Goal: Information Seeking & Learning: Learn about a topic

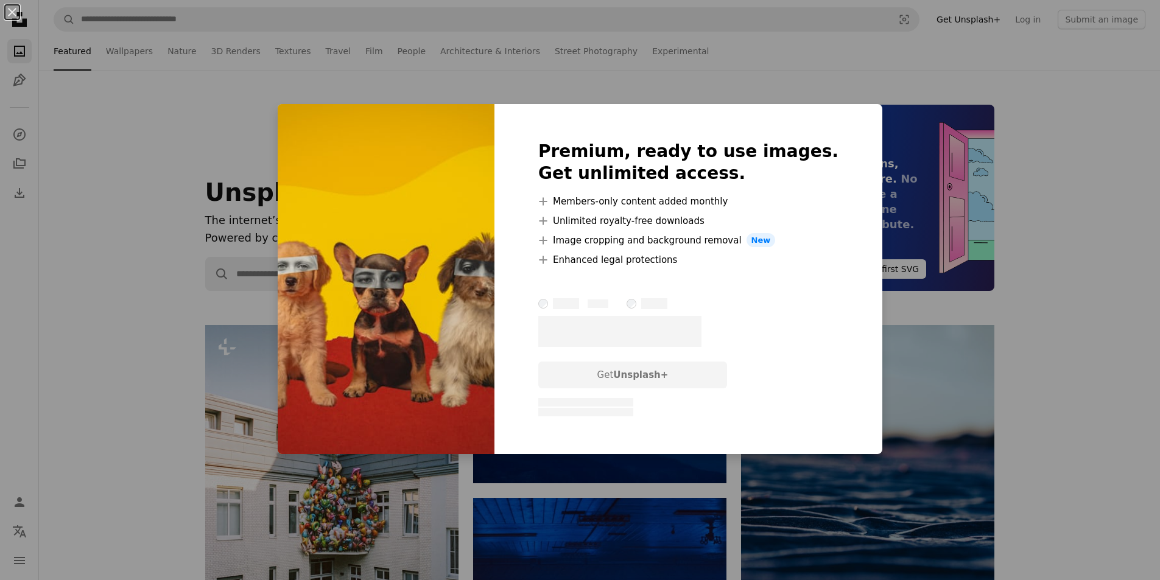
scroll to position [2070, 0]
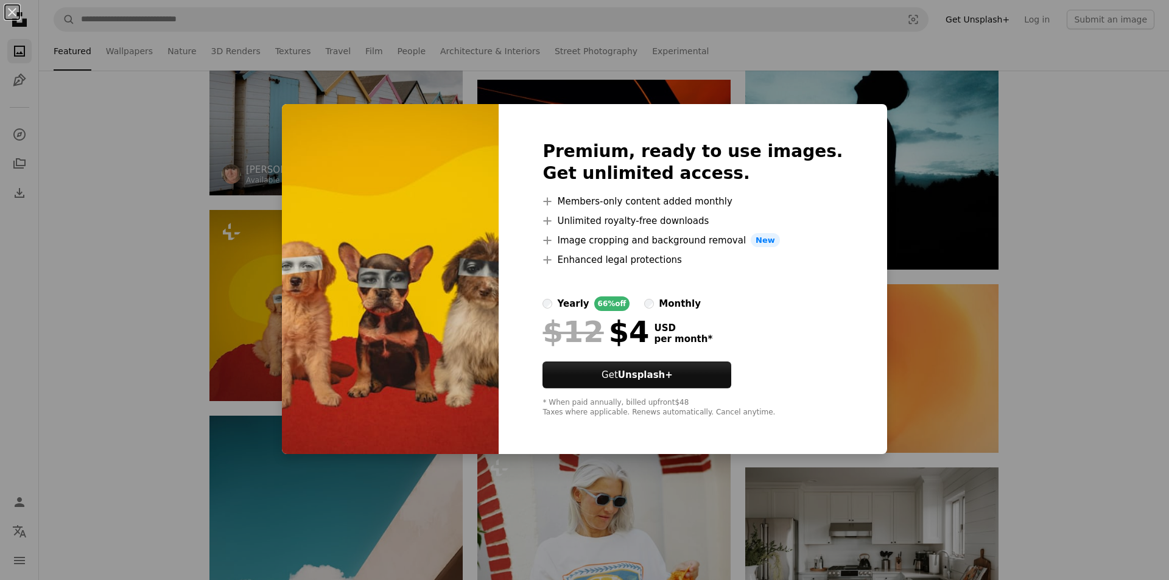
click at [257, 98] on div "An X shape Premium, ready to use images. Get unlimited access. A plus sign Memb…" at bounding box center [584, 290] width 1169 height 580
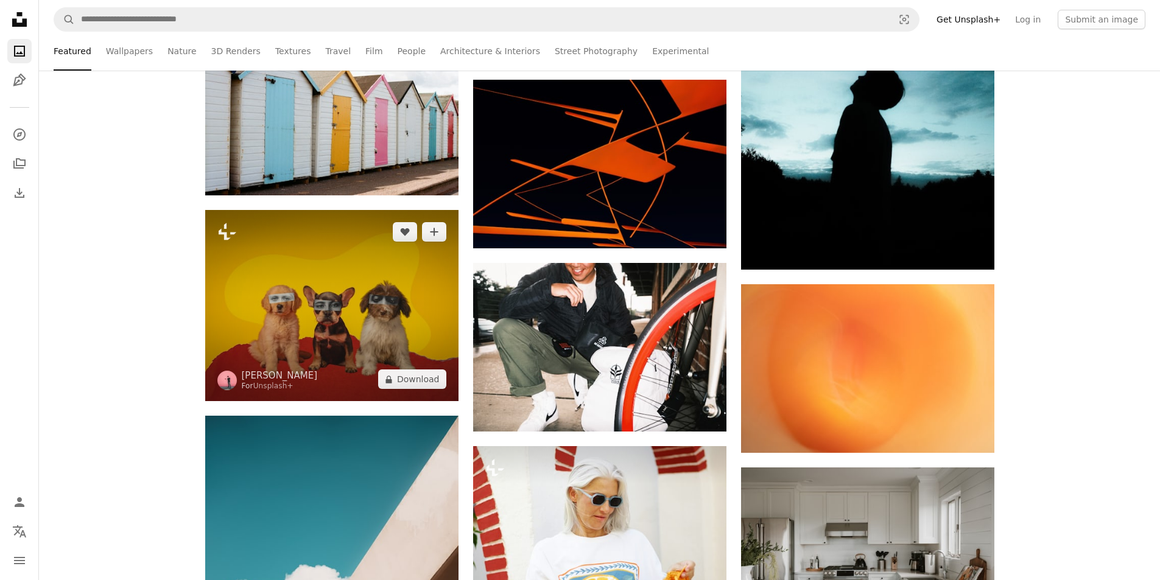
click at [285, 259] on img at bounding box center [331, 306] width 253 height 192
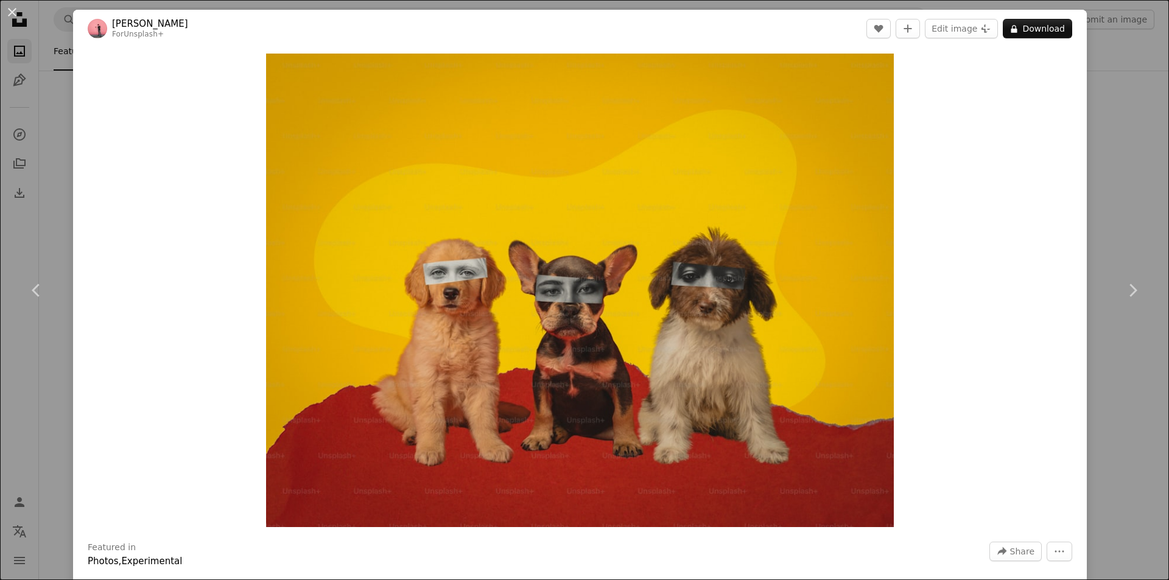
click at [1116, 17] on div "An X shape Chevron left Chevron right [PERSON_NAME] For Unsplash+ A heart A plu…" at bounding box center [584, 290] width 1169 height 580
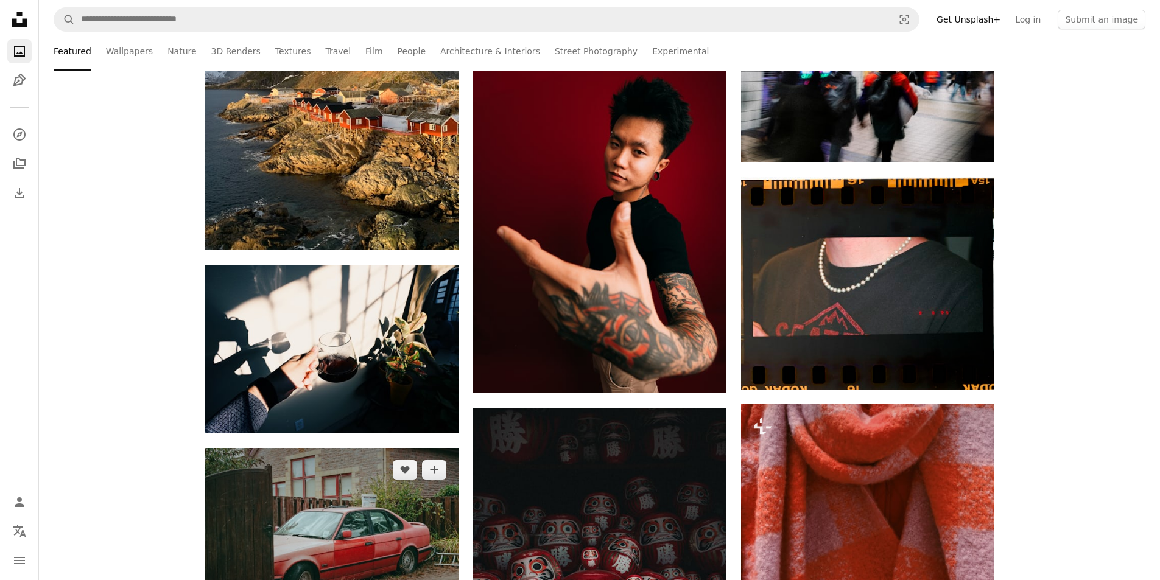
scroll to position [10774, 0]
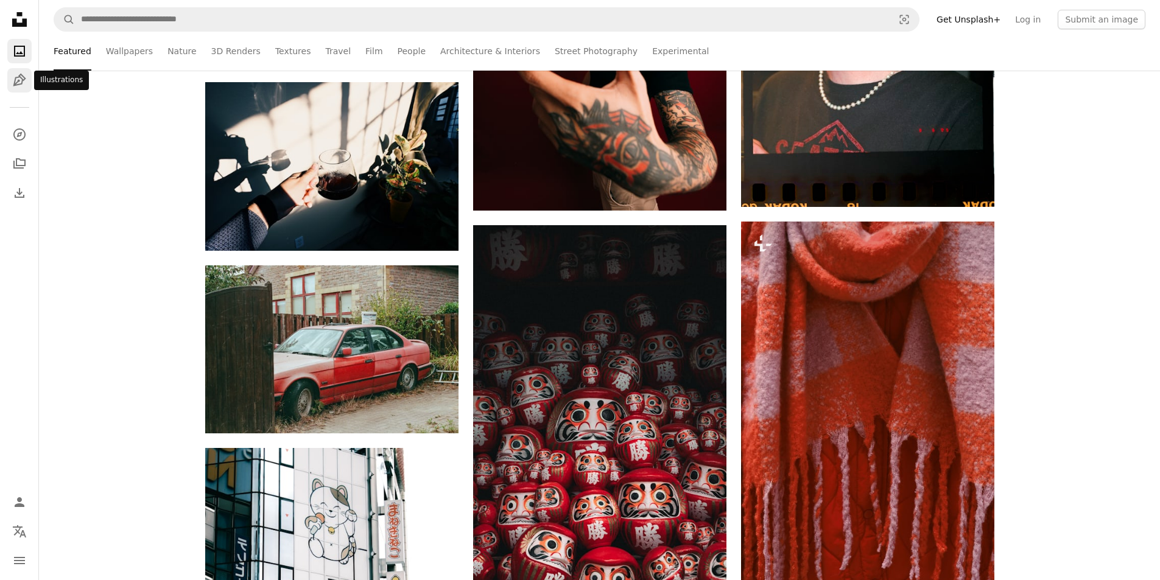
click at [27, 72] on link "Pen Tool" at bounding box center [19, 80] width 24 height 24
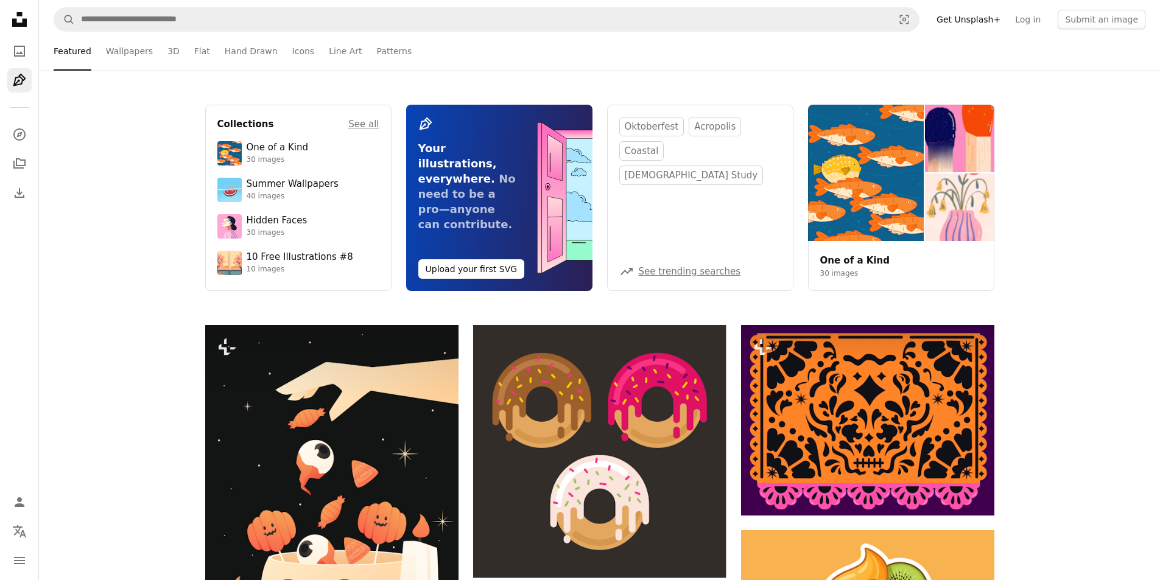
click at [21, 21] on icon "Unsplash logo Unsplash Home" at bounding box center [19, 19] width 24 height 24
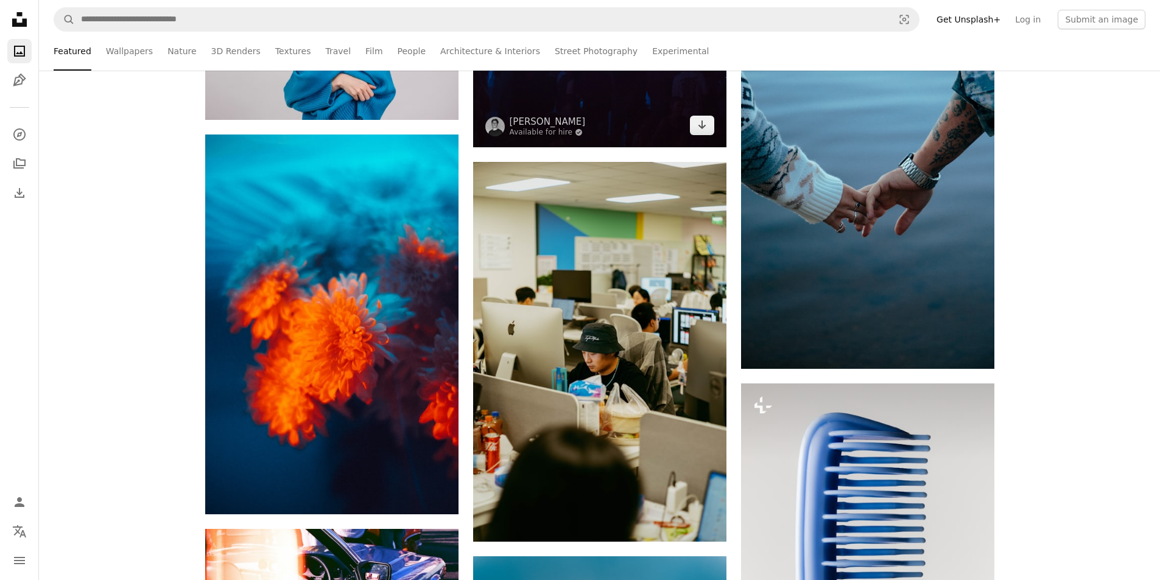
scroll to position [852, 0]
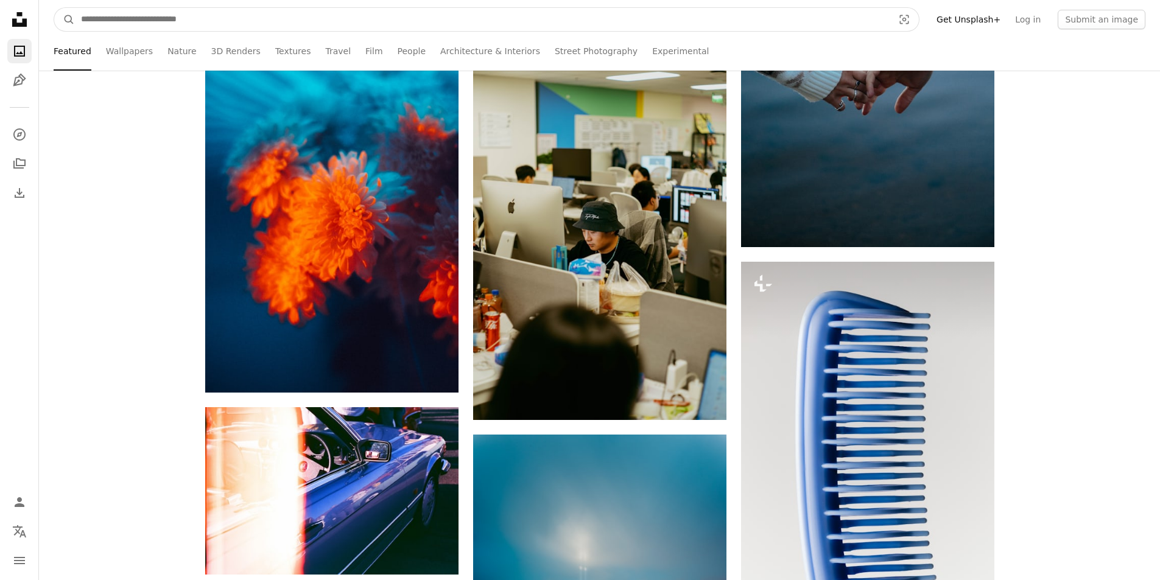
click at [422, 14] on input "Find visuals sitewide" at bounding box center [482, 19] width 814 height 23
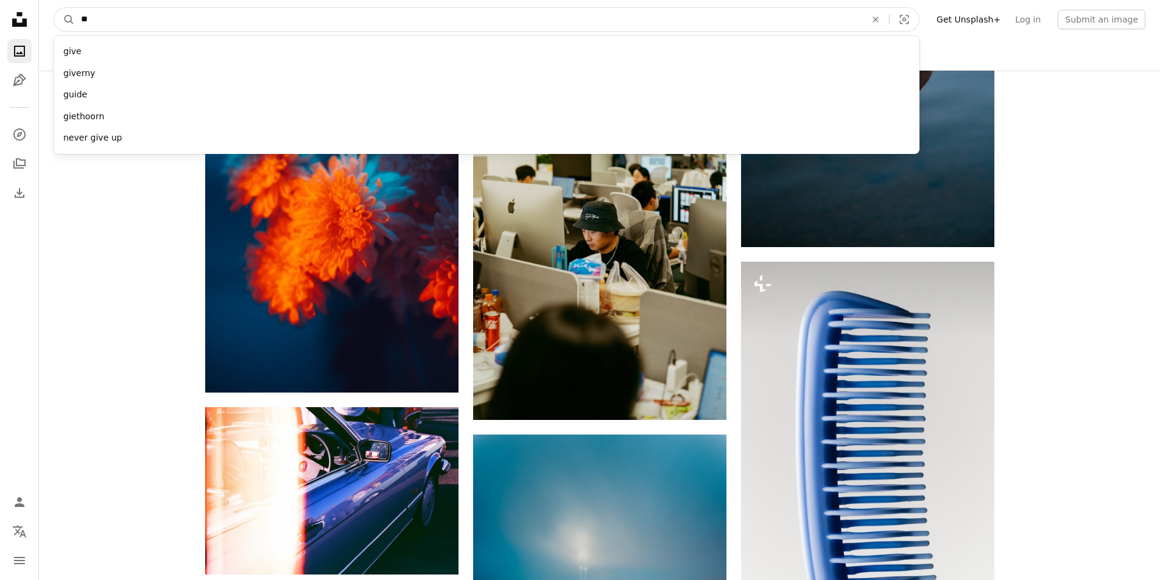
type input "*"
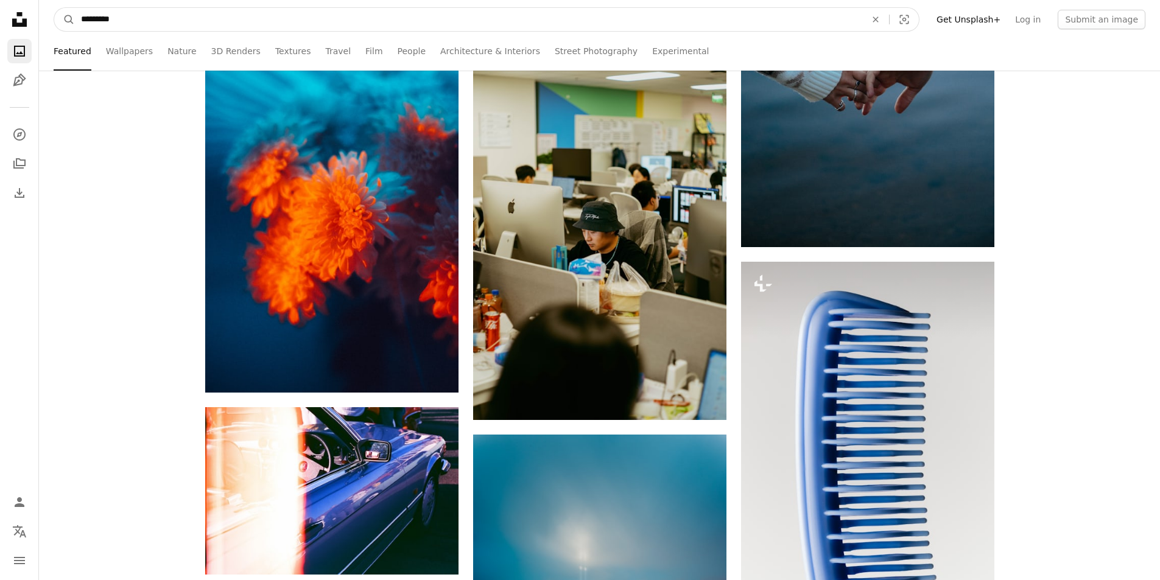
type input "**********"
click button "A magnifying glass" at bounding box center [64, 19] width 21 height 23
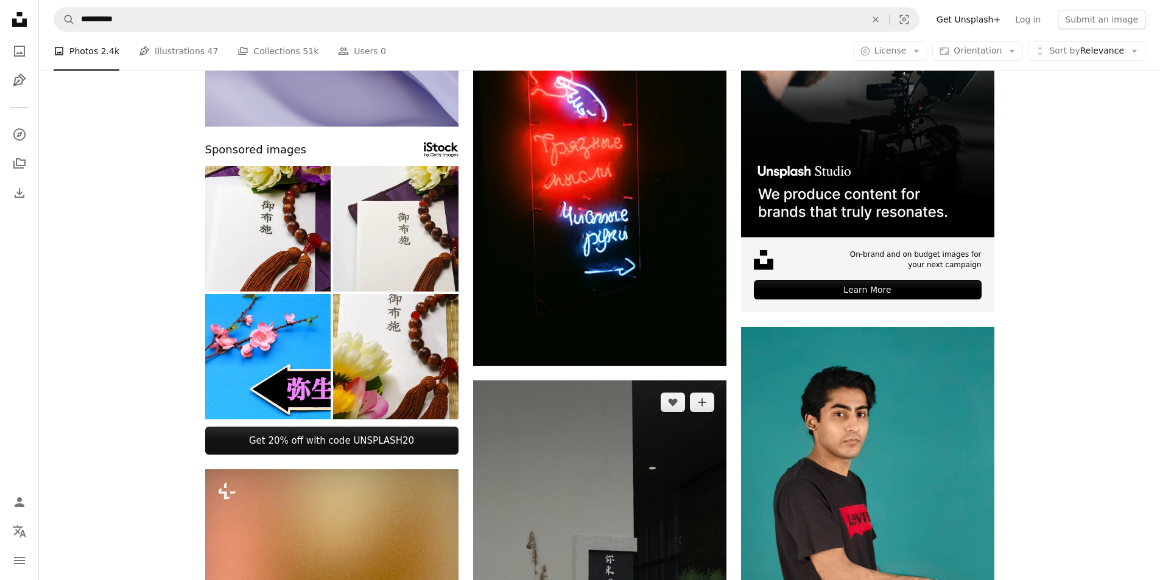
scroll to position [365, 0]
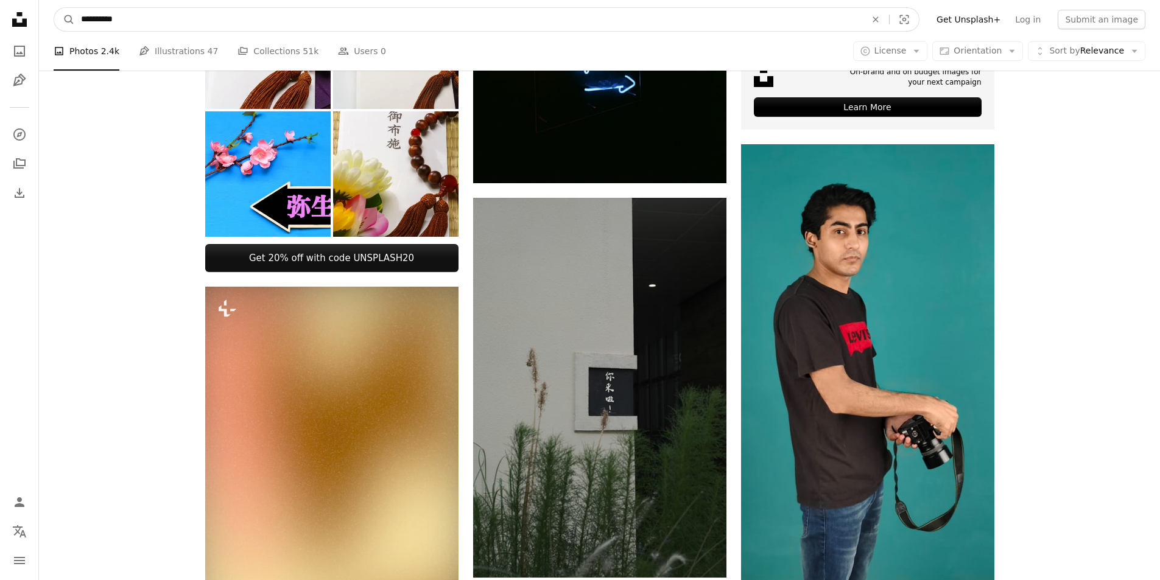
drag, startPoint x: 70, startPoint y: 22, endPoint x: 45, endPoint y: 21, distance: 25.0
click at [45, 21] on nav "**********" at bounding box center [599, 19] width 1121 height 39
type input "**********"
click button "A magnifying glass" at bounding box center [64, 19] width 21 height 23
